Goal: Task Accomplishment & Management: Manage account settings

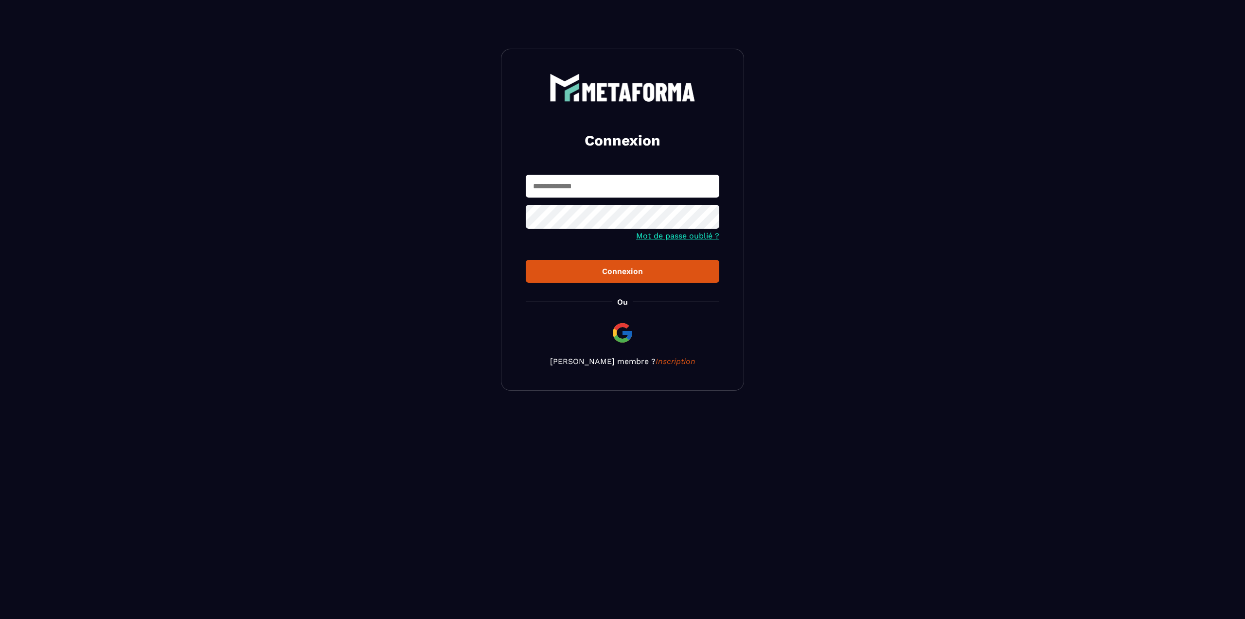
click at [583, 192] on input "text" at bounding box center [623, 186] width 194 height 23
type input "*"
type input "**********"
click at [526, 260] on button "Connexion" at bounding box center [623, 271] width 194 height 23
